Goal: Find specific page/section: Find specific page/section

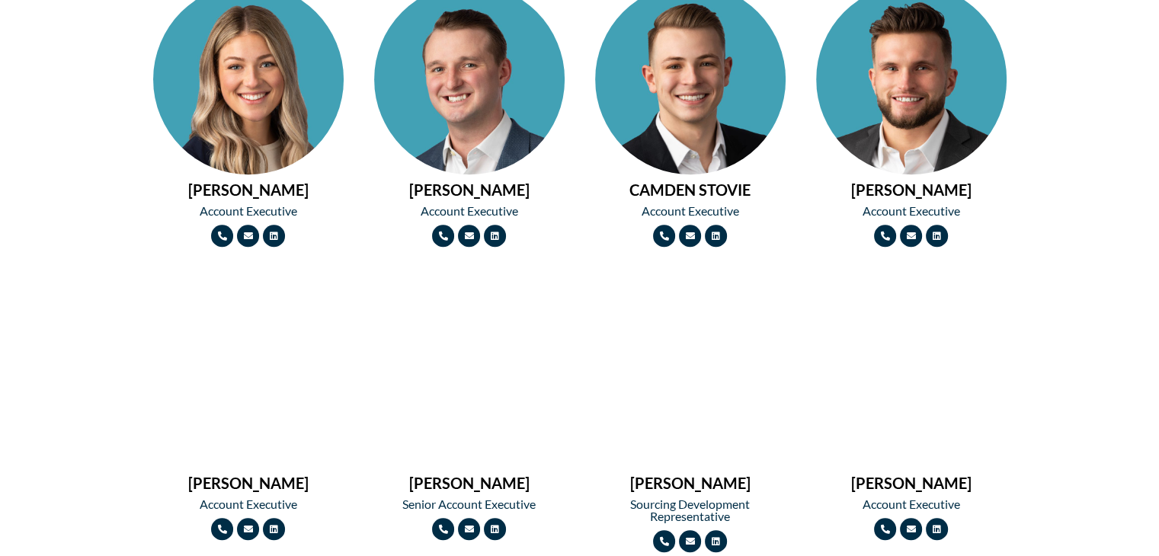
scroll to position [1356, 0]
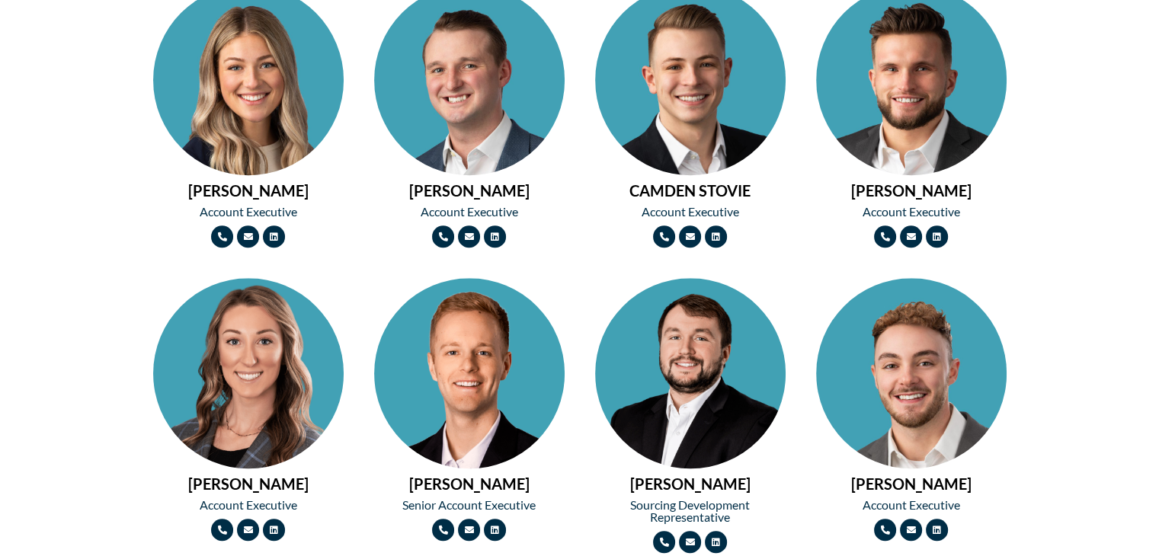
click at [239, 95] on img at bounding box center [248, 128] width 191 height 286
